Goal: Information Seeking & Learning: Understand process/instructions

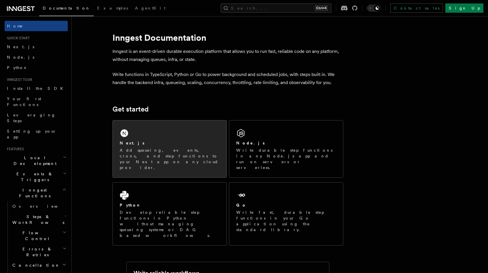
click at [162, 137] on div "Next.js Add queueing, events, crons, and step functions to your Next app on any…" at bounding box center [170, 148] width 114 height 57
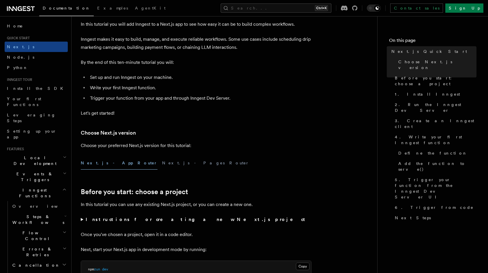
scroll to position [144, 0]
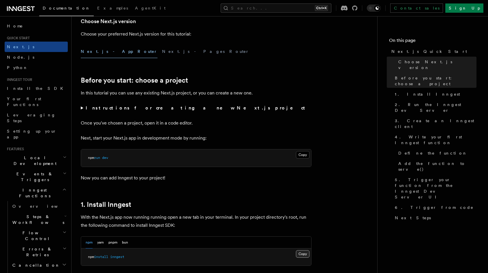
click at [305, 251] on button "Copy Copied" at bounding box center [303, 253] width 14 height 7
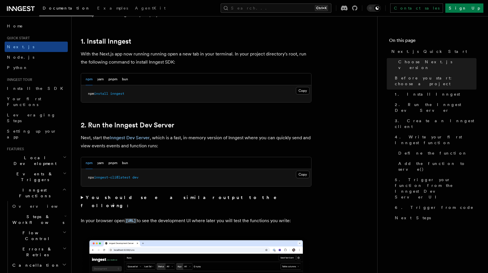
scroll to position [317, 0]
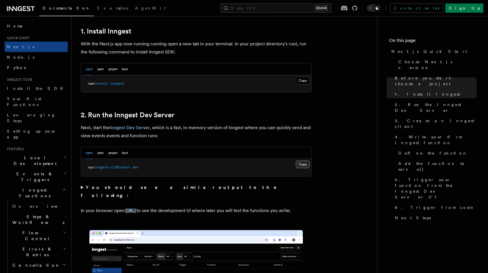
click at [300, 164] on button "Copy Copied" at bounding box center [303, 163] width 14 height 7
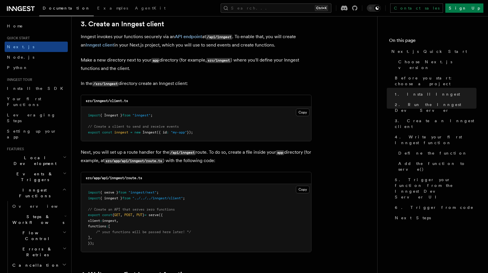
scroll to position [692, 0]
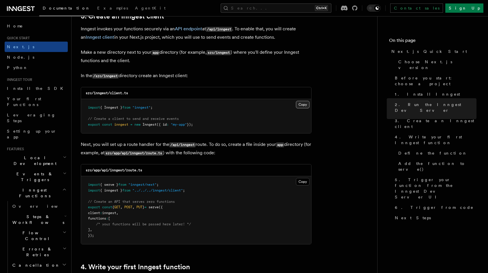
click at [301, 105] on button "Copy Copied" at bounding box center [303, 104] width 14 height 7
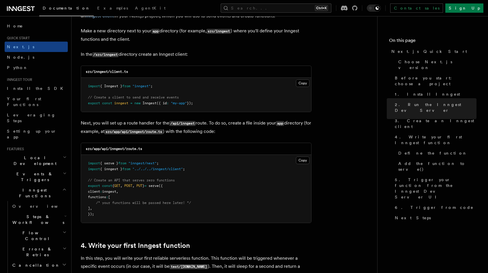
scroll to position [779, 0]
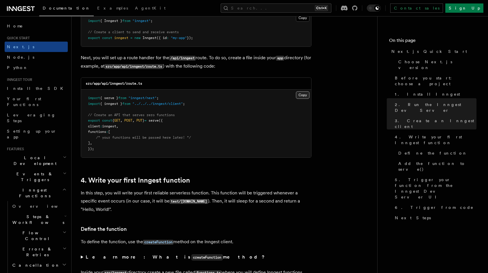
click at [308, 95] on button "Copy Copied" at bounding box center [303, 94] width 14 height 7
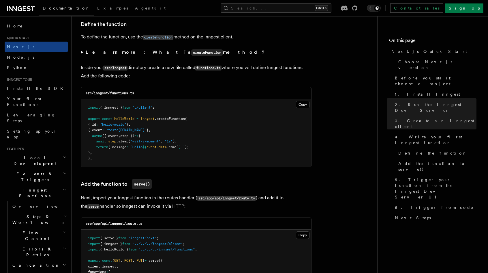
scroll to position [1009, 0]
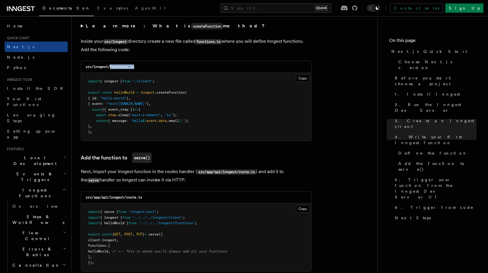
drag, startPoint x: 110, startPoint y: 66, endPoint x: 149, endPoint y: 68, distance: 38.7
click at [149, 68] on div "src/inngest/functions.ts" at bounding box center [196, 67] width 230 height 12
copy code "functions.ts"
click at [306, 79] on button "Copy Copied" at bounding box center [303, 77] width 14 height 7
